Goal: Information Seeking & Learning: Learn about a topic

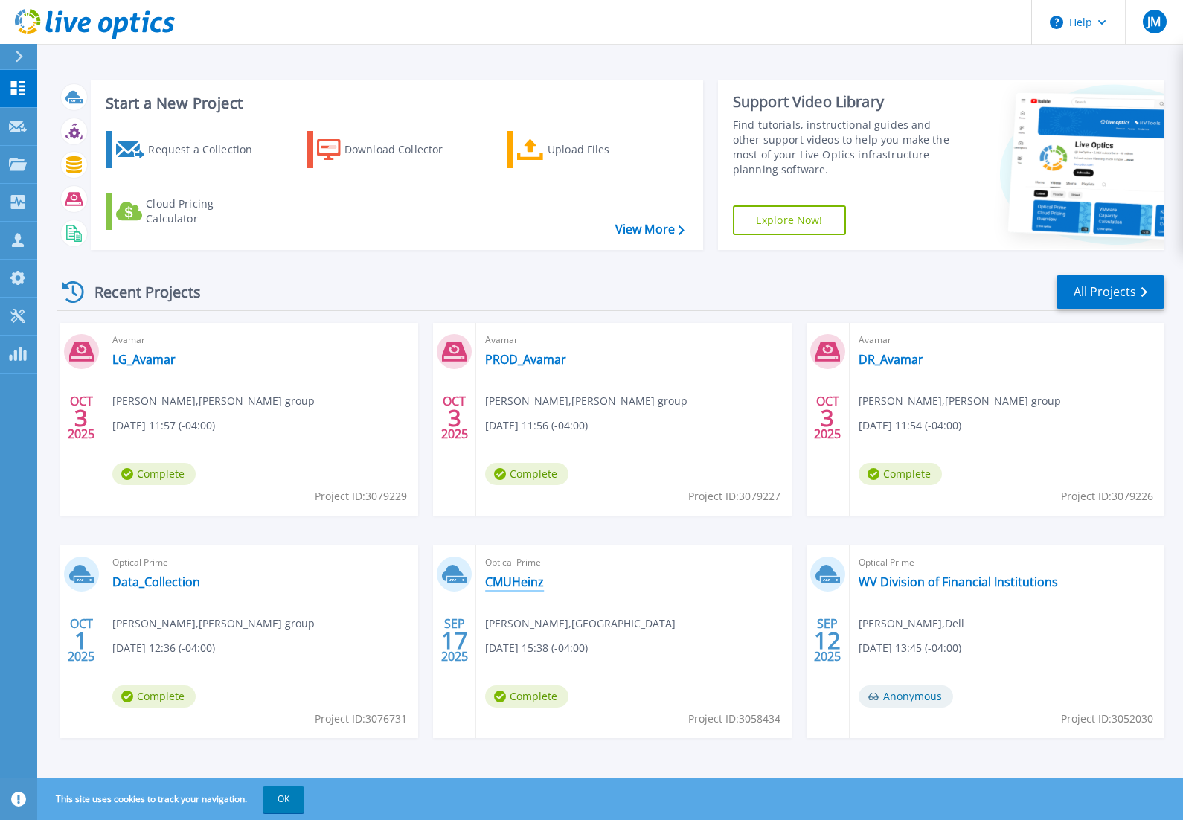
click at [526, 579] on link "CMUHeinz" at bounding box center [514, 581] width 59 height 15
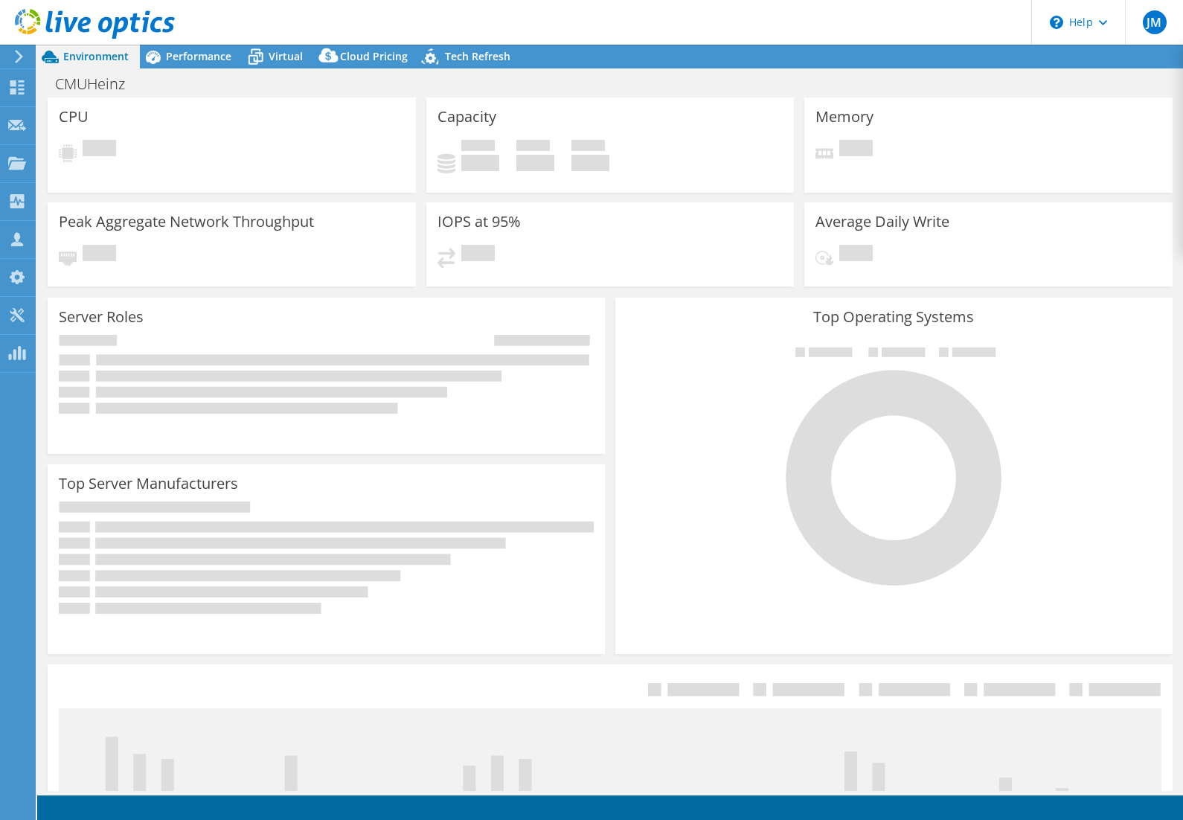
select select "USD"
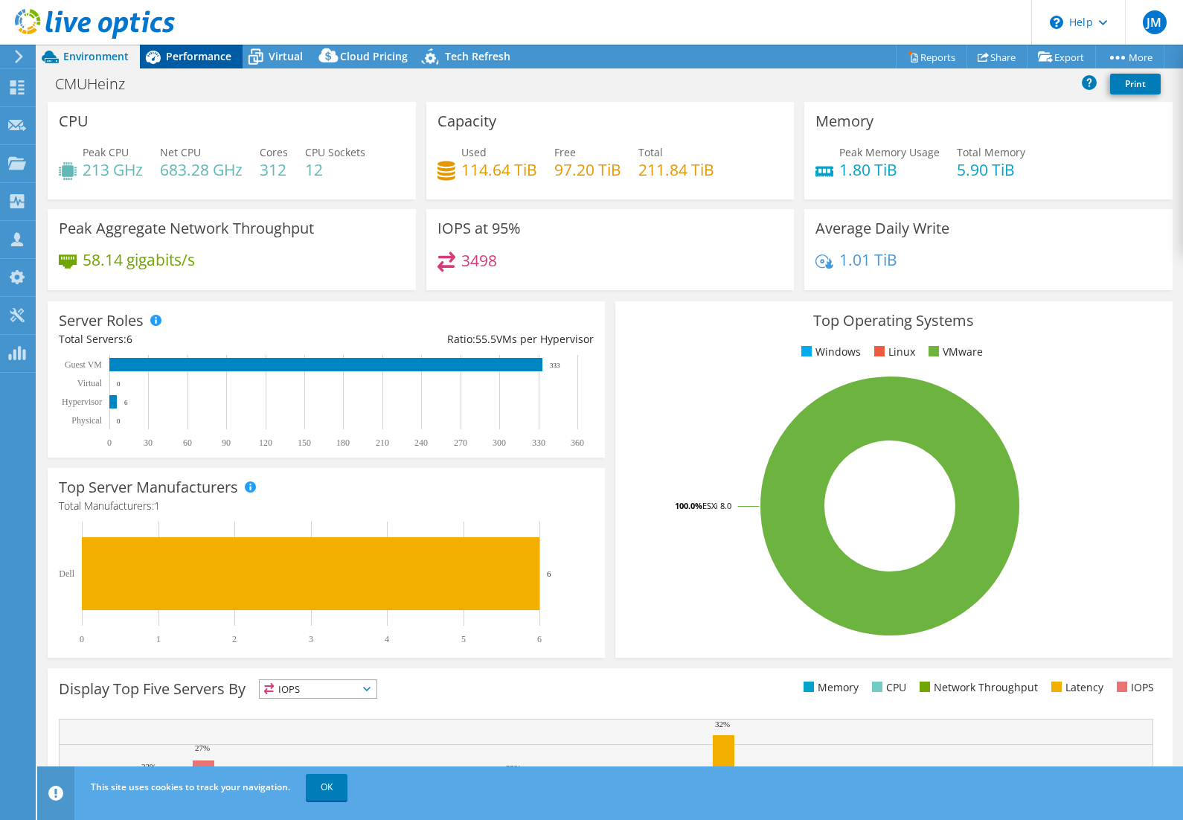
click at [190, 54] on span "Performance" at bounding box center [198, 56] width 65 height 14
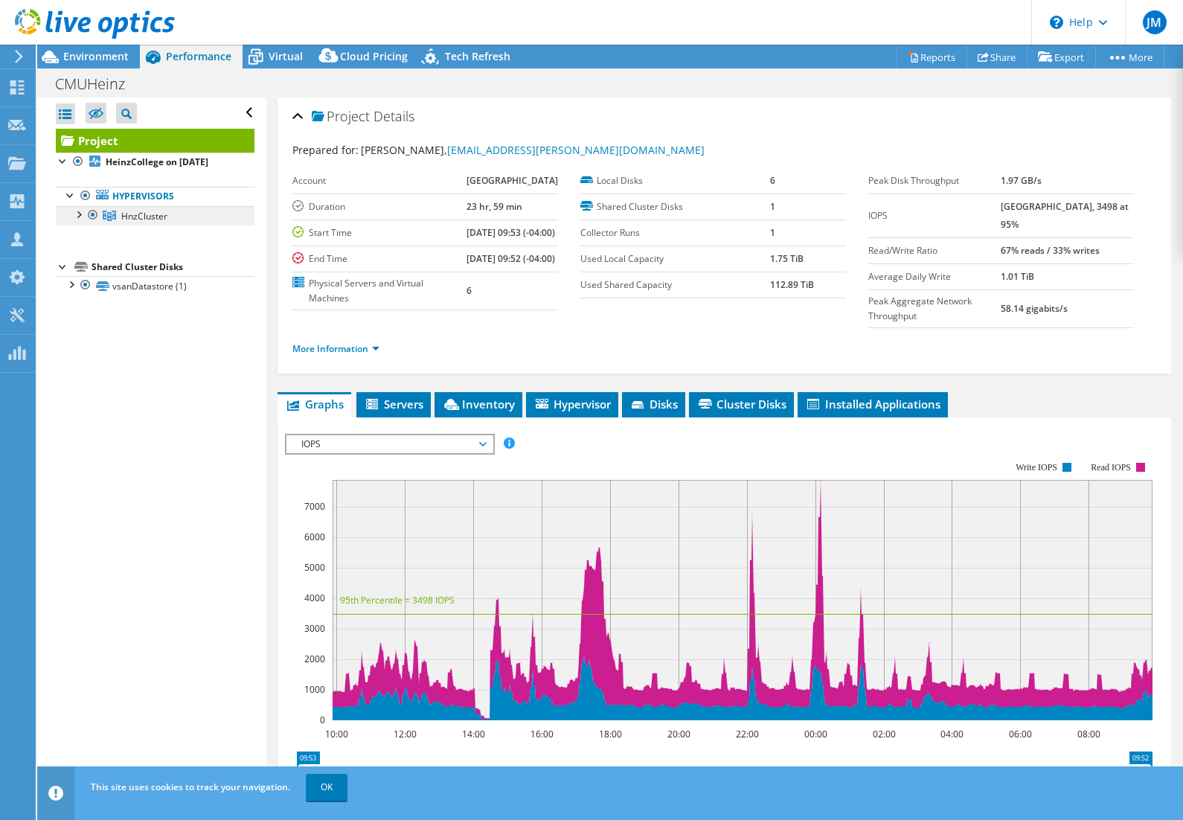
click at [135, 219] on span "HnzCluster" at bounding box center [144, 216] width 46 height 13
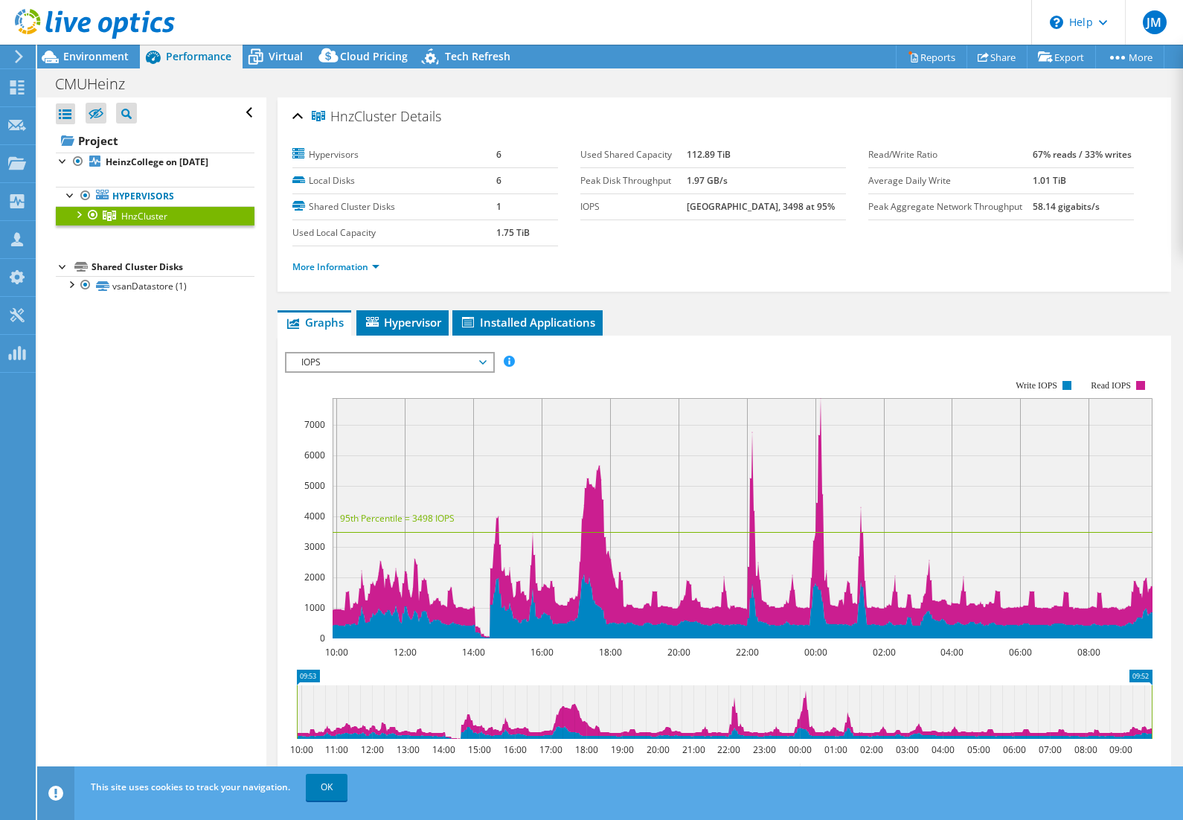
click at [81, 214] on div at bounding box center [78, 213] width 15 height 15
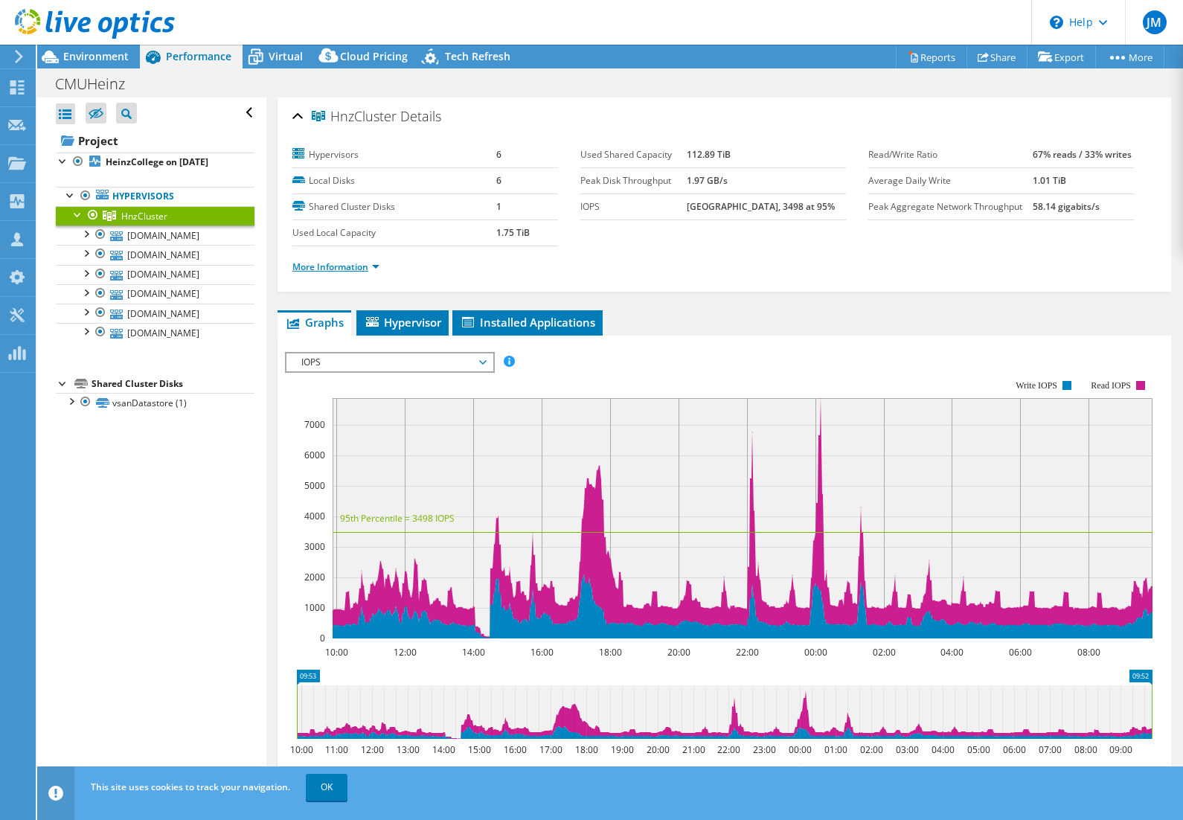
click at [328, 262] on link "More Information" at bounding box center [335, 266] width 87 height 13
